Goal: Complete application form: Complete application form

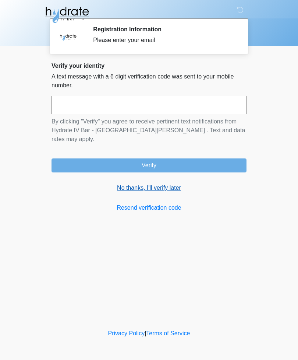
click at [167, 183] on link "No thanks, I'll verify later" at bounding box center [149, 187] width 195 height 9
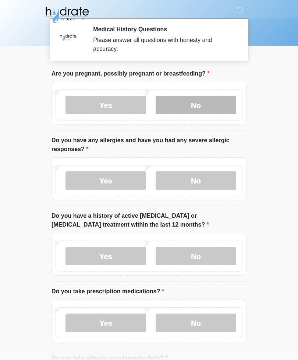
click at [198, 105] on label "No" at bounding box center [196, 105] width 81 height 18
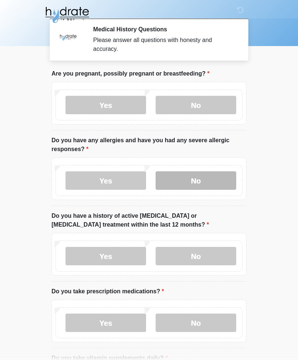
click at [216, 180] on label "No" at bounding box center [196, 180] width 81 height 18
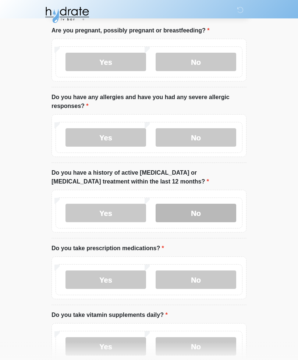
click at [224, 207] on label "No" at bounding box center [196, 213] width 81 height 18
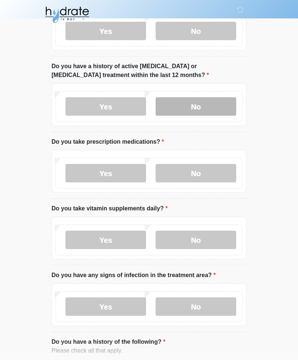
scroll to position [149, 0]
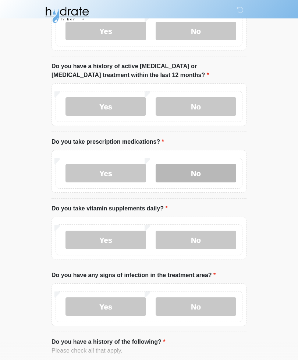
click at [213, 176] on label "No" at bounding box center [196, 173] width 81 height 18
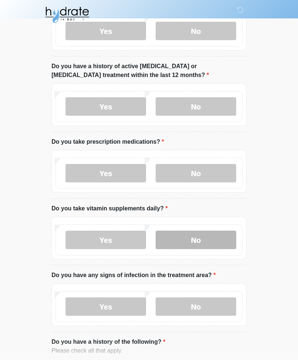
click at [209, 235] on label "No" at bounding box center [196, 239] width 81 height 18
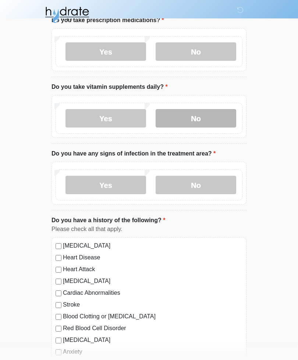
scroll to position [273, 0]
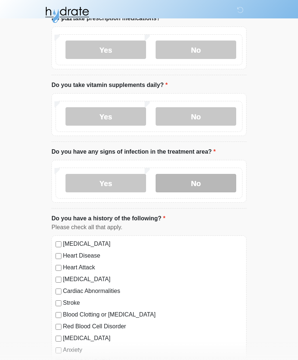
click at [213, 183] on label "No" at bounding box center [196, 183] width 81 height 18
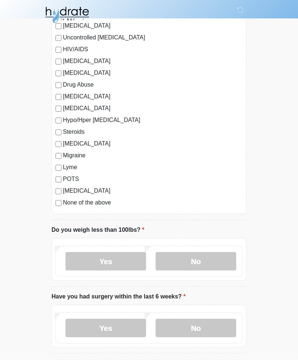
scroll to position [719, 0]
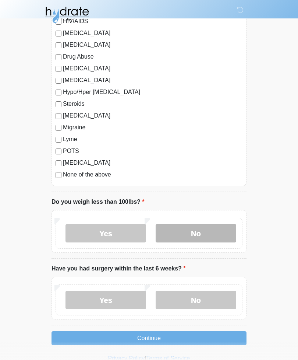
click at [213, 234] on label "No" at bounding box center [196, 233] width 81 height 18
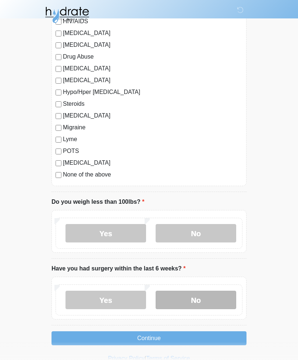
click at [207, 299] on label "No" at bounding box center [196, 299] width 81 height 18
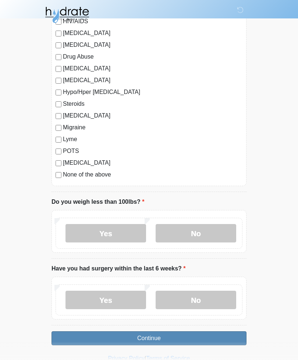
click at [220, 337] on button "Continue" at bounding box center [149, 338] width 195 height 14
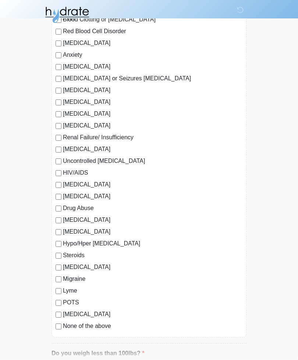
scroll to position [569, 0]
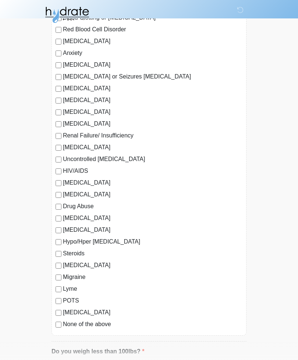
click at [99, 323] on label "None of the above" at bounding box center [153, 323] width 180 height 9
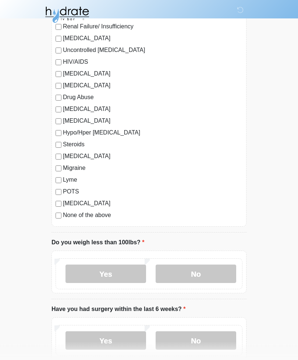
scroll to position [719, 0]
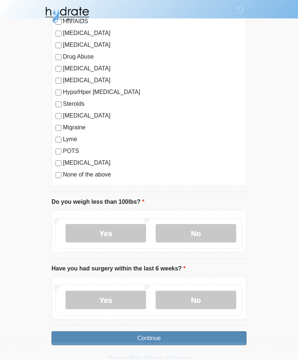
click at [214, 333] on button "Continue" at bounding box center [149, 338] width 195 height 14
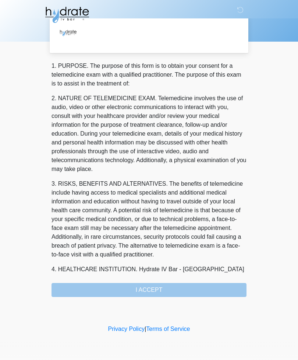
scroll to position [0, 0]
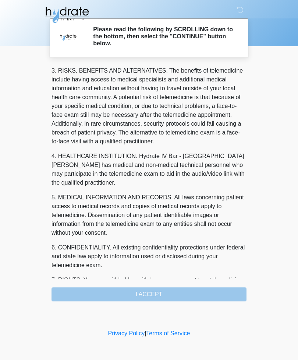
click at [211, 301] on div "‎ ‎ ‎ Please read the following by SCROLLING down to the bottom, then select th…" at bounding box center [149, 163] width 221 height 312
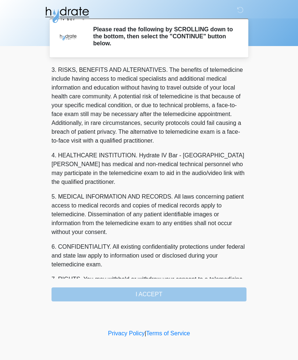
scroll to position [119, 0]
click at [216, 294] on div "1. PURPOSE. The purpose of this form is to obtain your consent for a telemedici…" at bounding box center [149, 183] width 195 height 235
click at [218, 289] on div "1. PURPOSE. The purpose of this form is to obtain your consent for a telemedici…" at bounding box center [149, 183] width 195 height 235
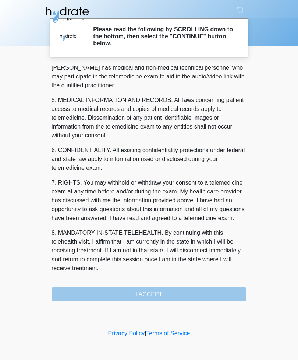
scroll to position [223, 0]
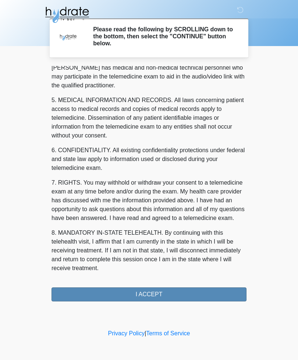
click at [221, 292] on button "I ACCEPT" at bounding box center [149, 294] width 195 height 14
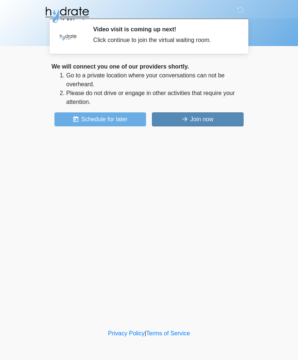
click at [214, 120] on button "Join now" at bounding box center [198, 119] width 92 height 14
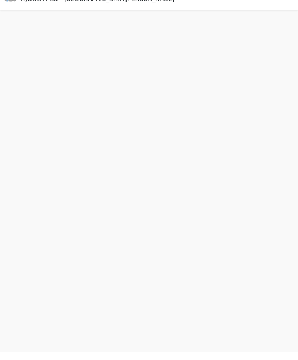
scroll to position [2, 0]
